Goal: Task Accomplishment & Management: Manage account settings

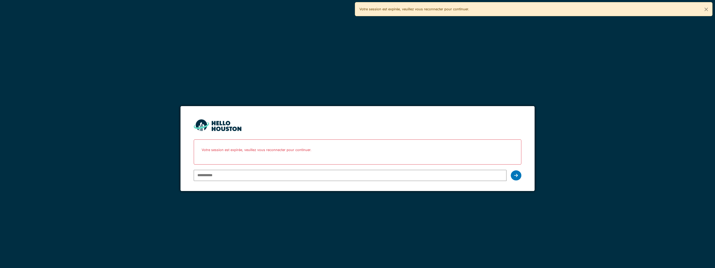
click at [288, 176] on input "email" at bounding box center [350, 175] width 313 height 11
type input "**********"
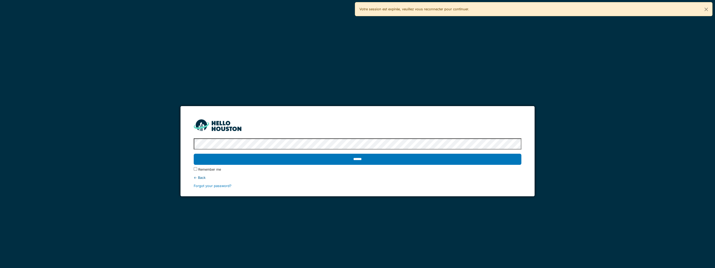
click at [194, 143] on protonpass-control-2ea3 at bounding box center [194, 144] width 0 height 4
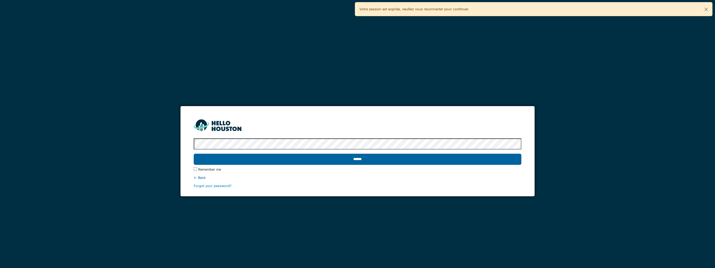
click at [441, 160] on input "******" at bounding box center [357, 159] width 327 height 11
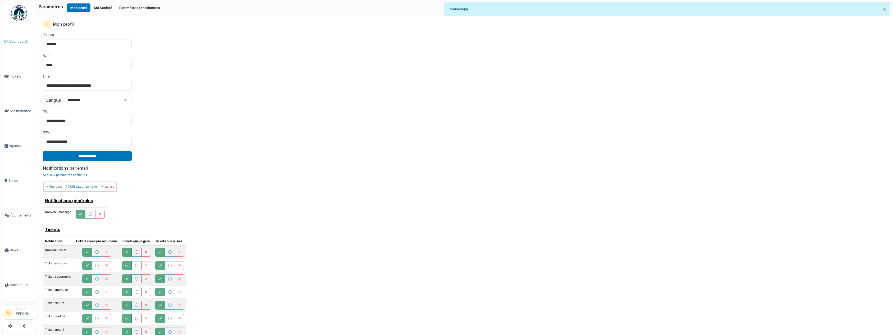
click at [17, 41] on span "Dashboard" at bounding box center [21, 41] width 24 height 5
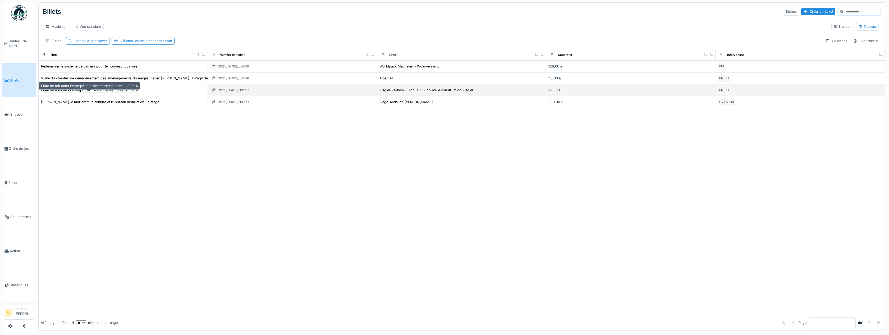
click at [133, 93] on div "Fuite de toit dans l'entrepôt à droite entre les poteaux 3 et 4" at bounding box center [89, 90] width 97 height 5
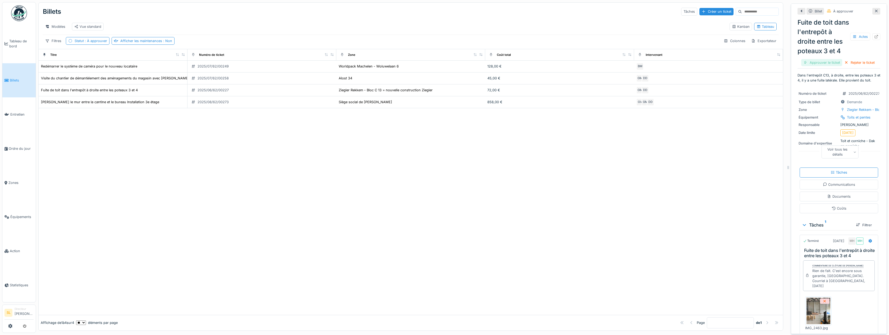
click at [823, 66] on div "Approuver le ticket" at bounding box center [821, 62] width 41 height 7
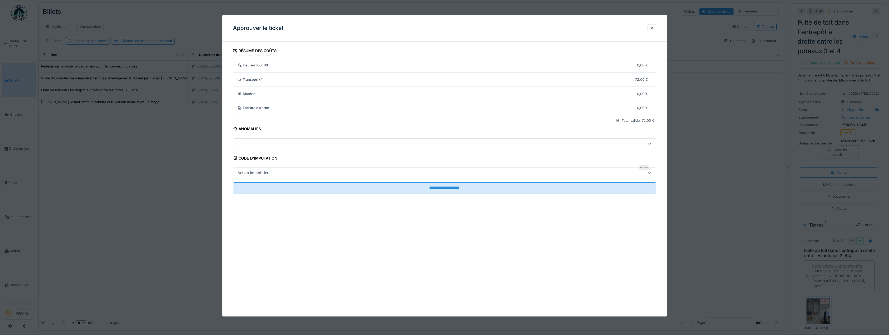
click at [656, 27] on div at bounding box center [651, 28] width 9 height 8
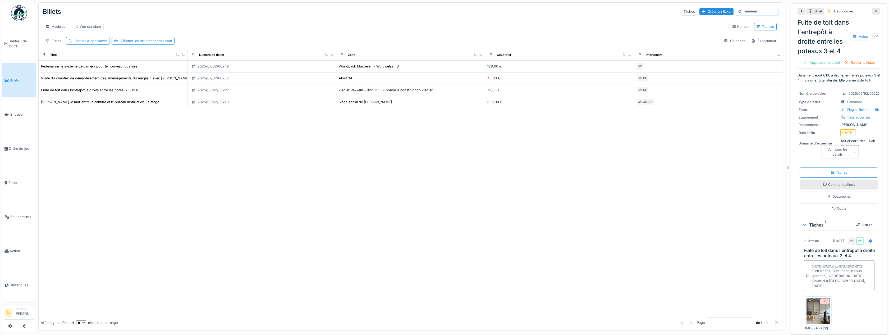
click at [828, 186] on font "Communications" at bounding box center [841, 184] width 27 height 4
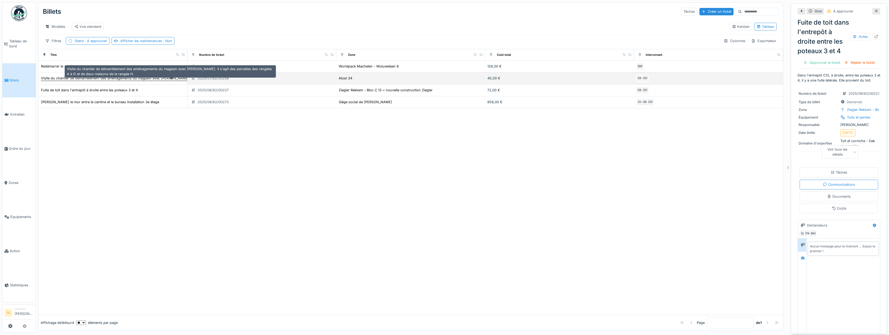
click at [84, 81] on div "Visite du chantier de démantèlement des aménagements du magasin avec Carina Kro…" at bounding box center [178, 78] width 274 height 6
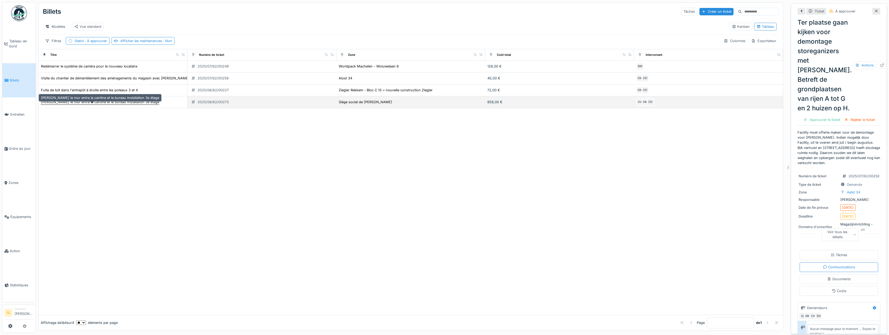
click at [80, 104] on div "Démolir le mur entre la cantine et le bureau Installation 3e étage" at bounding box center [100, 101] width 118 height 5
